Goal: Task Accomplishment & Management: Use online tool/utility

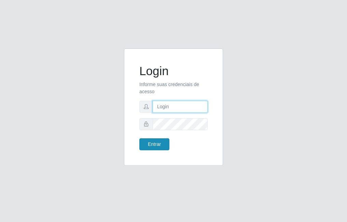
type input "raiane@B7"
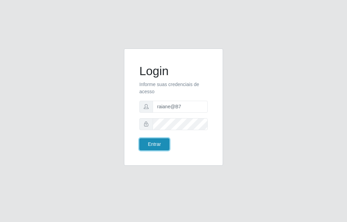
click at [150, 147] on button "Entrar" at bounding box center [154, 144] width 30 height 12
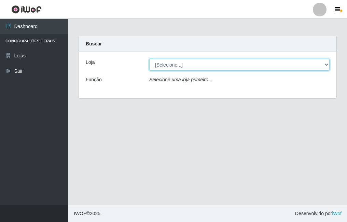
drag, startPoint x: 187, startPoint y: 66, endPoint x: 187, endPoint y: 70, distance: 3.8
click at [187, 66] on select "[Selecione...] Bemais Supermercados - B7 Oitizeiro" at bounding box center [239, 65] width 180 height 12
select select "411"
click at [149, 59] on select "[Selecione...] Bemais Supermercados - B7 Oitizeiro" at bounding box center [239, 65] width 180 height 12
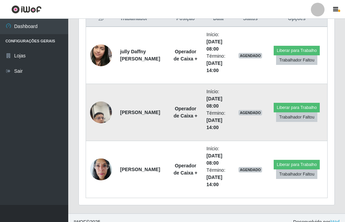
scroll to position [273, 0]
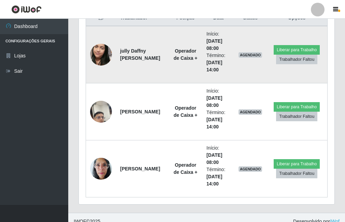
click at [101, 50] on img at bounding box center [101, 54] width 22 height 39
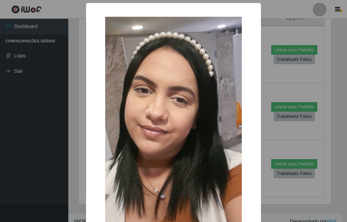
click at [142, 65] on img at bounding box center [173, 138] width 136 height 243
click at [89, 88] on div "× OK Cancel" at bounding box center [173, 151] width 175 height 296
click at [83, 87] on div "× OK Cancel" at bounding box center [173, 111] width 347 height 222
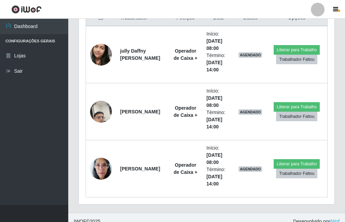
scroll to position [142, 256]
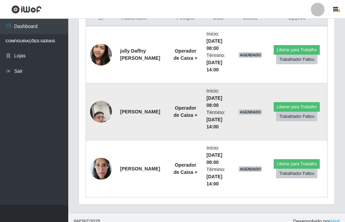
click at [102, 107] on img at bounding box center [101, 111] width 22 height 39
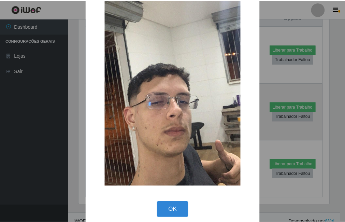
scroll to position [81, 0]
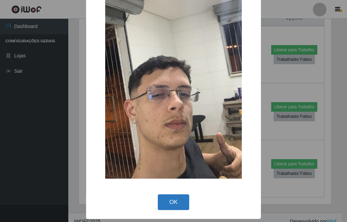
click at [175, 199] on button "OK" at bounding box center [174, 202] width 32 height 16
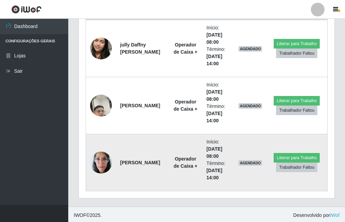
scroll to position [281, 0]
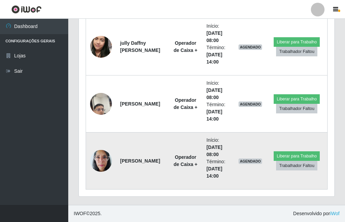
click at [104, 156] on img at bounding box center [101, 160] width 22 height 29
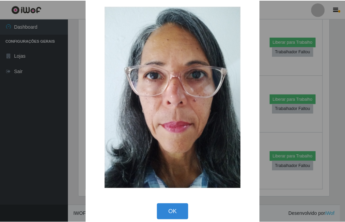
scroll to position [20, 0]
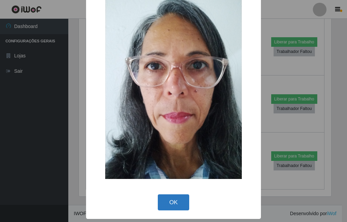
click at [179, 200] on button "OK" at bounding box center [174, 202] width 32 height 16
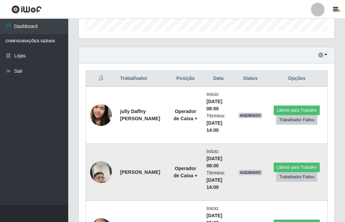
scroll to position [178, 0]
